Goal: Task Accomplishment & Management: Manage account settings

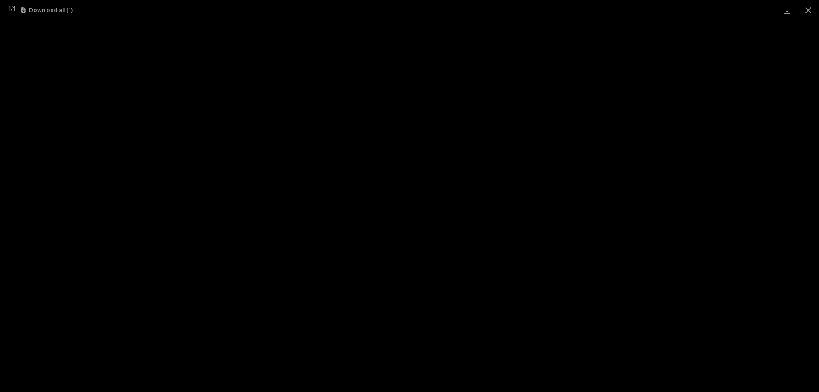
click at [805, 8] on button "Close gallery" at bounding box center [807, 10] width 21 height 20
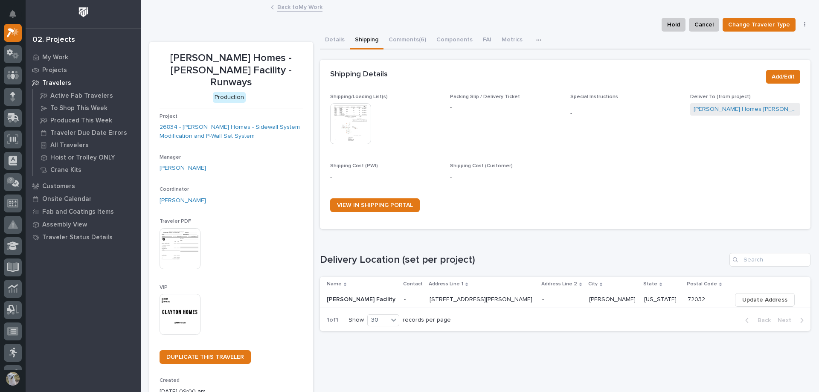
click at [13, 28] on icon at bounding box center [13, 33] width 12 height 10
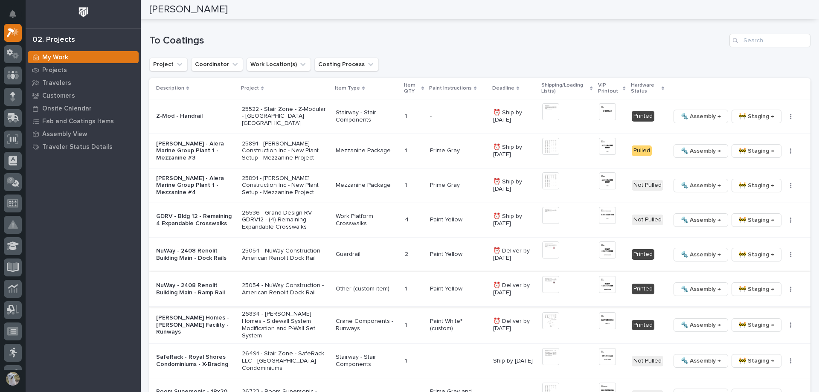
scroll to position [853, 0]
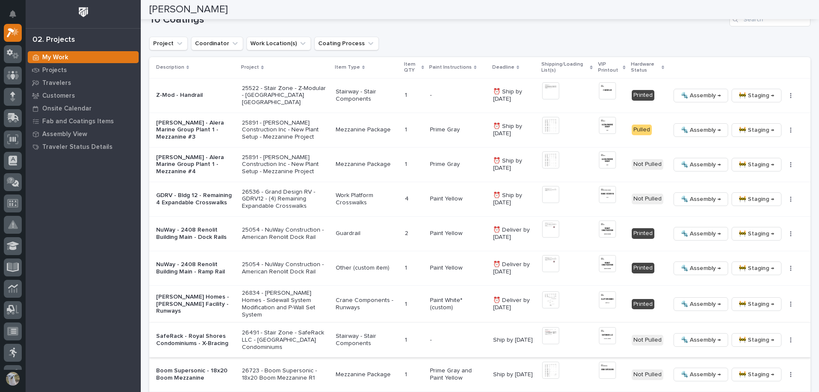
click at [606, 330] on img at bounding box center [607, 335] width 17 height 17
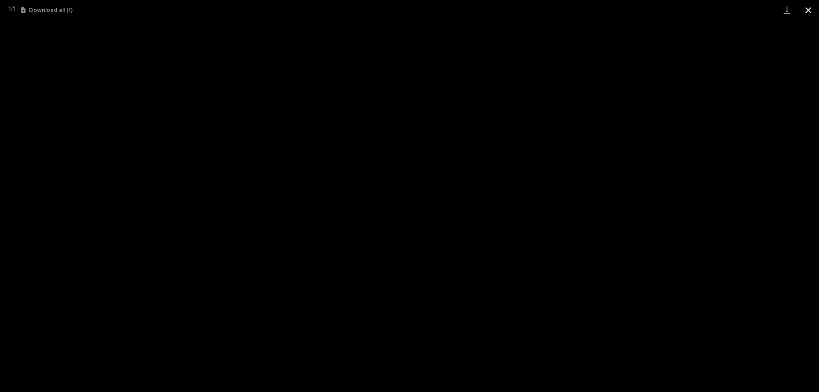
click at [813, 11] on button "Close gallery" at bounding box center [807, 10] width 21 height 20
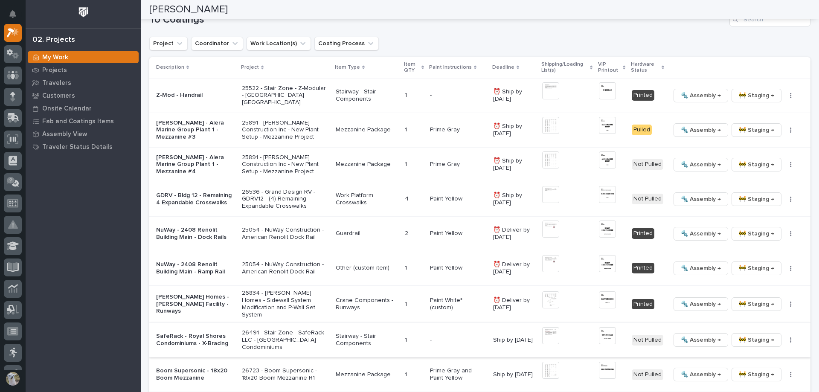
click at [741, 337] on span "🚧 Staging →" at bounding box center [756, 340] width 35 height 10
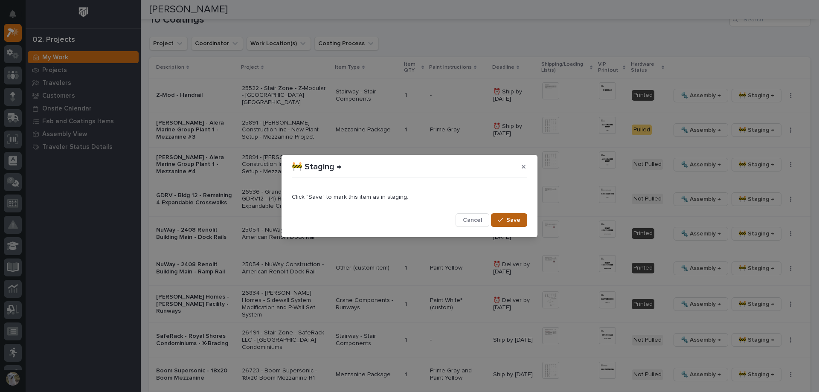
click at [498, 218] on button "Save" at bounding box center [509, 220] width 36 height 14
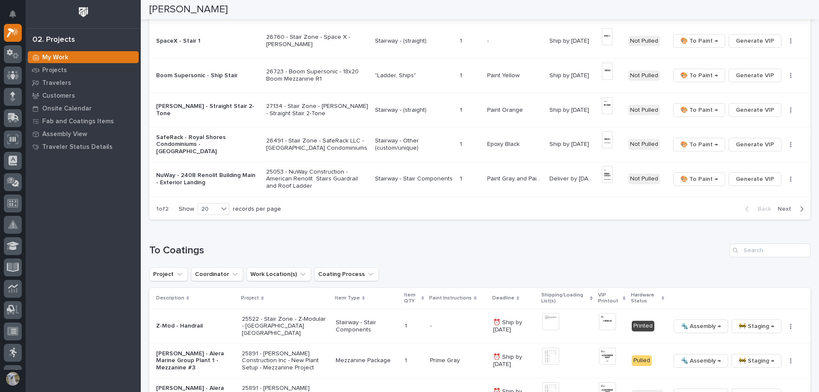
scroll to position [0, 0]
click at [9, 34] on icon at bounding box center [13, 33] width 9 height 9
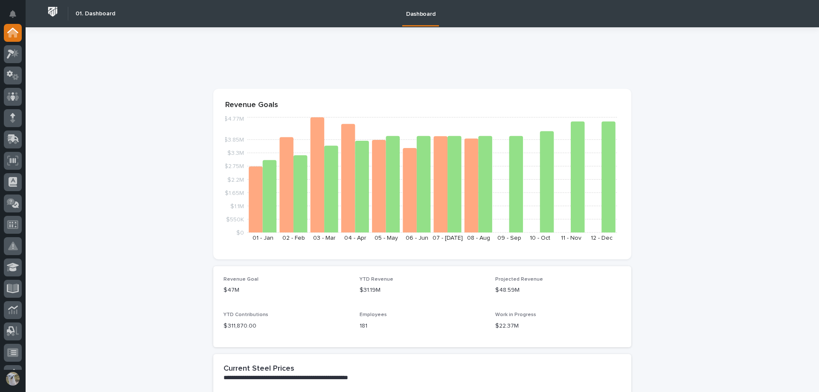
scroll to position [213, 0]
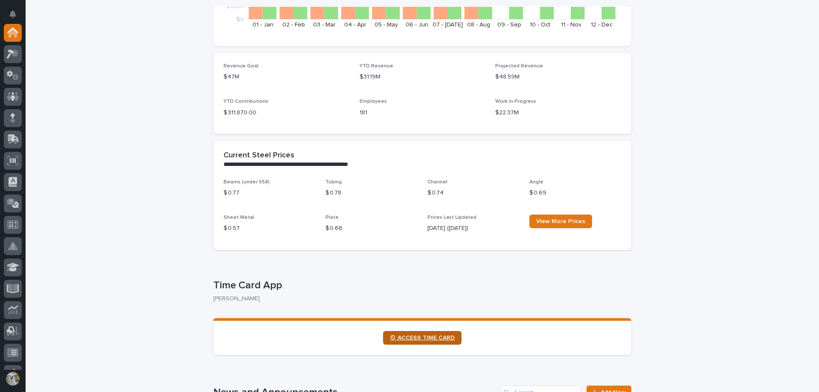
click at [420, 336] on span "⏲ ACCESS TIME CARD" at bounding box center [422, 338] width 65 height 6
